Goal: Task Accomplishment & Management: Use online tool/utility

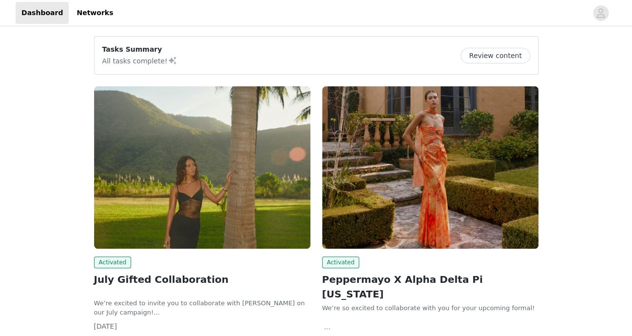
click at [266, 150] on img at bounding box center [202, 167] width 216 height 162
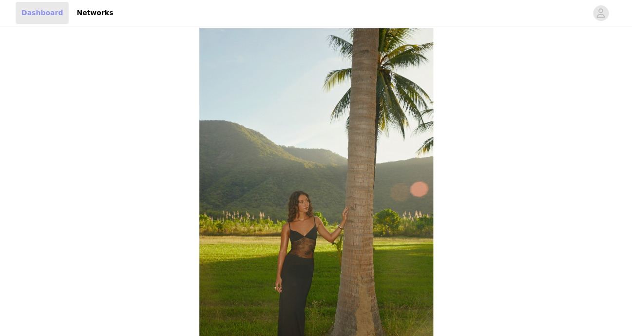
click at [47, 13] on link "Dashboard" at bounding box center [42, 13] width 53 height 22
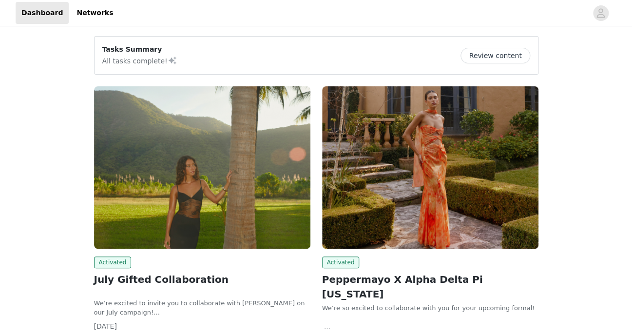
click at [494, 56] on button "Review content" at bounding box center [494, 56] width 69 height 16
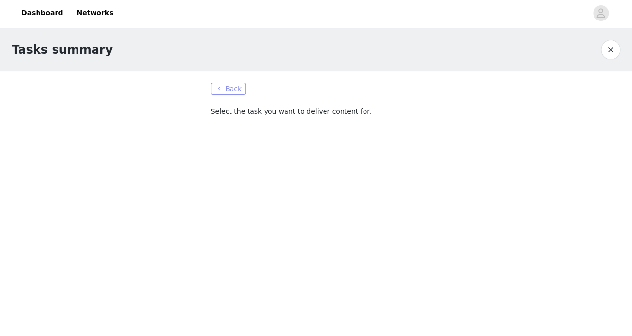
click at [227, 87] on button "Back" at bounding box center [228, 89] width 35 height 12
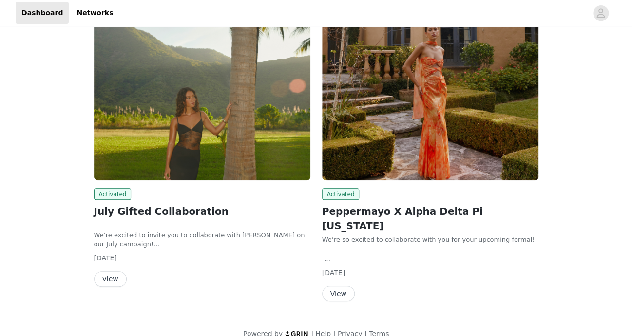
scroll to position [68, 0]
click at [335, 286] on button "View" at bounding box center [338, 294] width 33 height 16
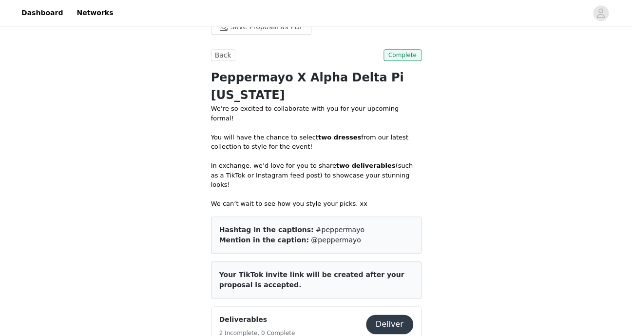
scroll to position [117, 0]
